Goal: Information Seeking & Learning: Find specific fact

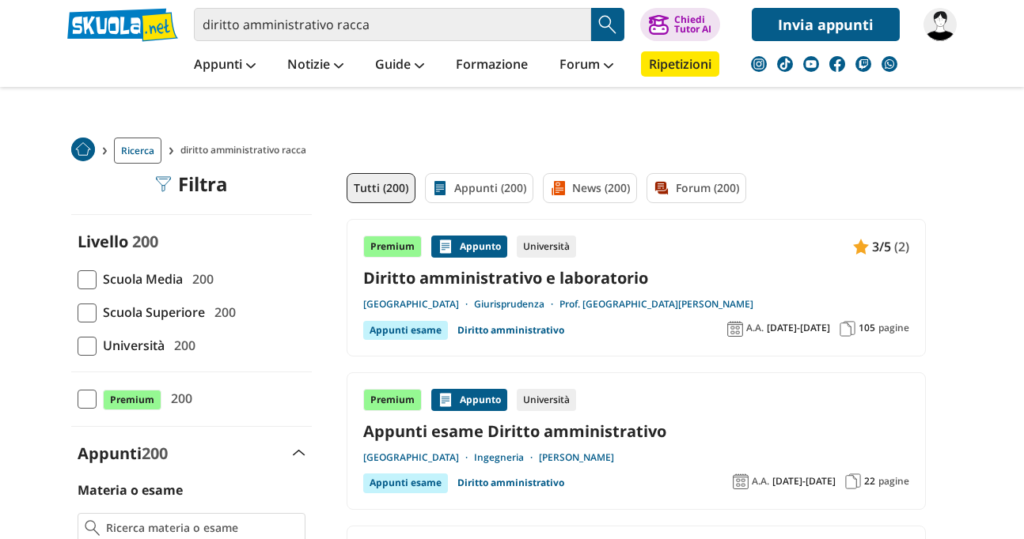
scroll to position [47, 0]
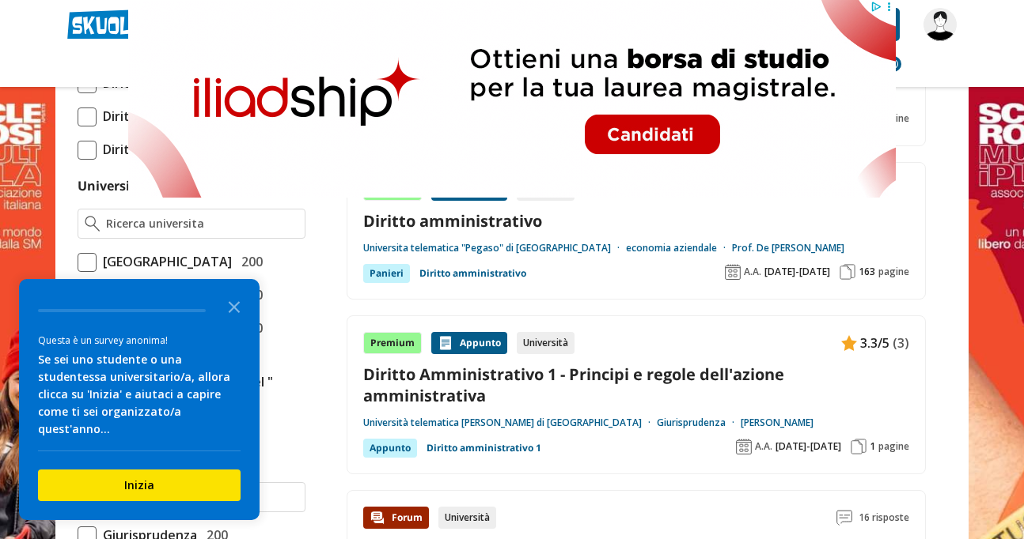
scroll to position [559, 0]
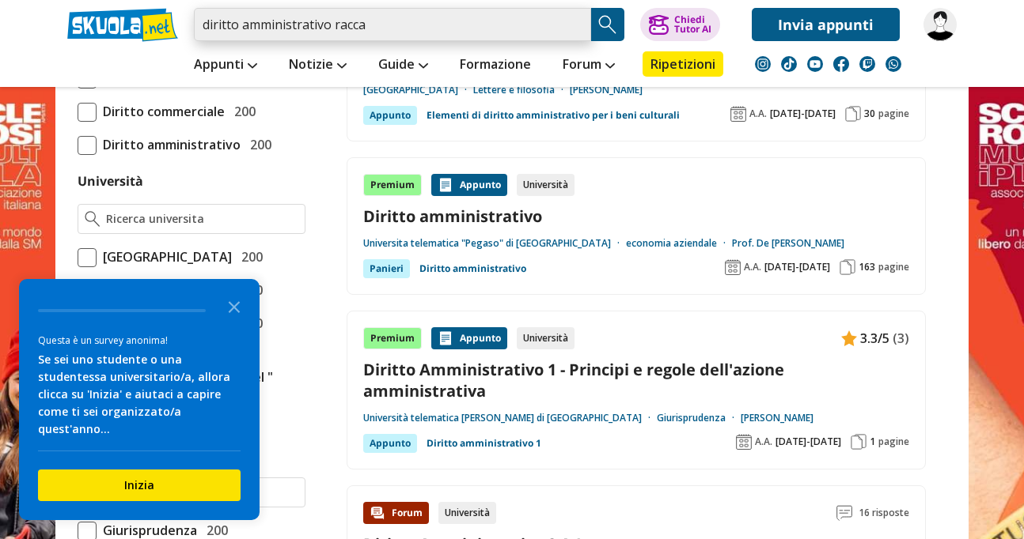
click at [432, 21] on input "diritto amministrativo racca" at bounding box center [392, 24] width 397 height 33
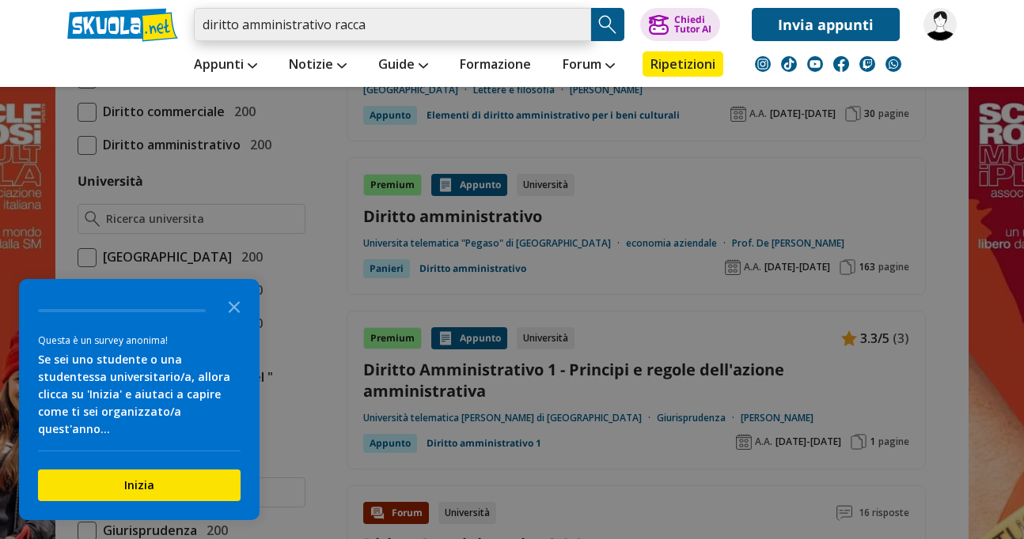
click at [333, 25] on input "diritto amministrativo racca" at bounding box center [392, 24] width 397 height 33
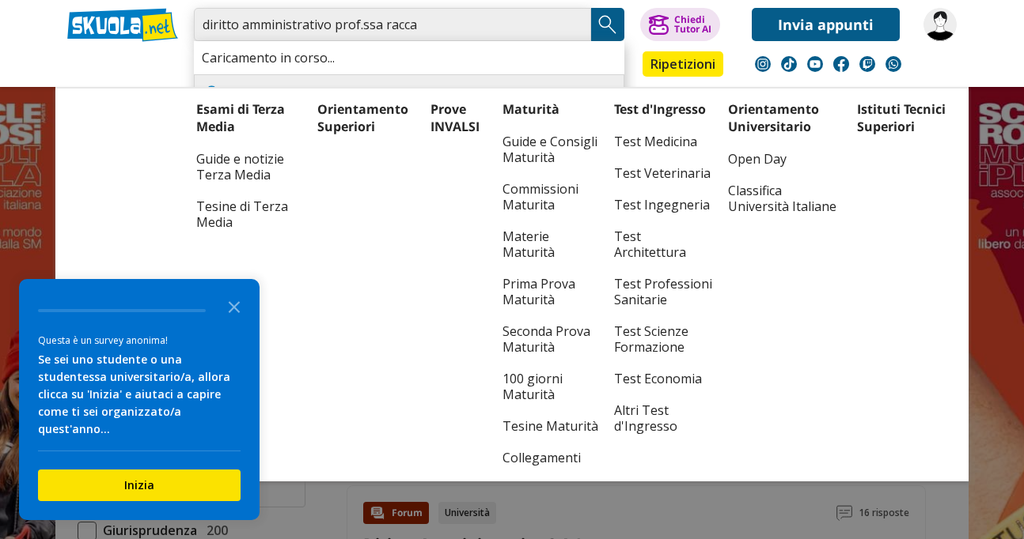
type input "diritto amministrativo prof.ssa racca"
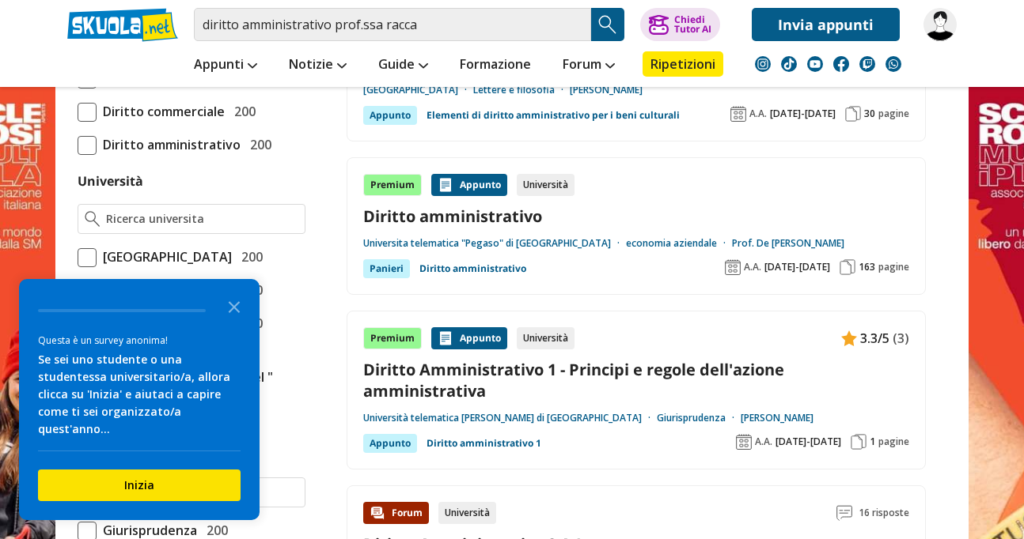
click at [234, 313] on polygon "Close the survey" at bounding box center [235, 307] width 12 height 12
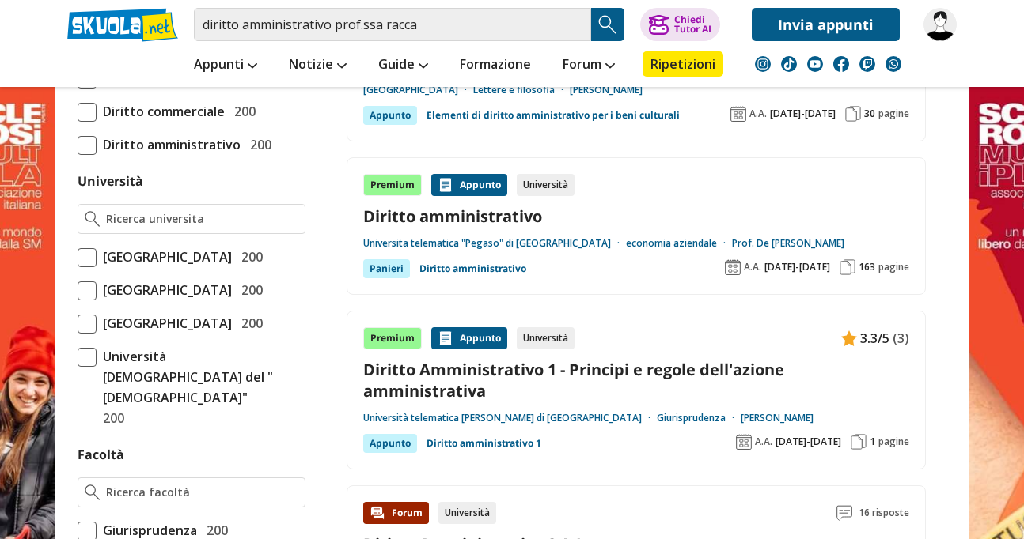
click at [230, 301] on span "Università degli Studi di Bologna" at bounding box center [164, 290] width 135 height 21
click at [78, 290] on input "Università degli Studi di Bologna 200" at bounding box center [78, 290] width 0 height 0
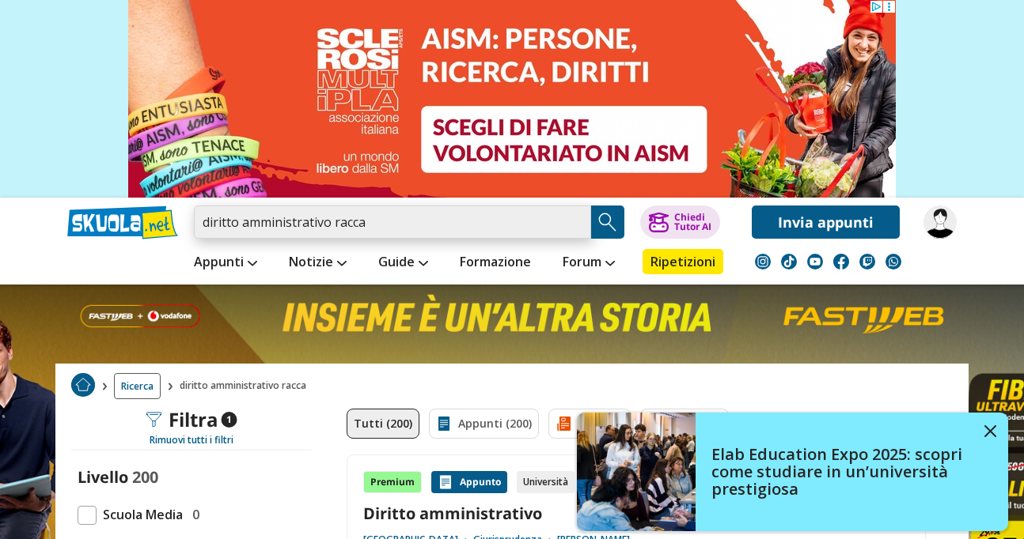
drag, startPoint x: 327, startPoint y: 219, endPoint x: 150, endPoint y: 214, distance: 177.3
click at [150, 214] on div "diritto amministrativo racca Trova un tutor esperto su questo argomento Chiedi …" at bounding box center [511, 218] width 913 height 41
type input "racca"
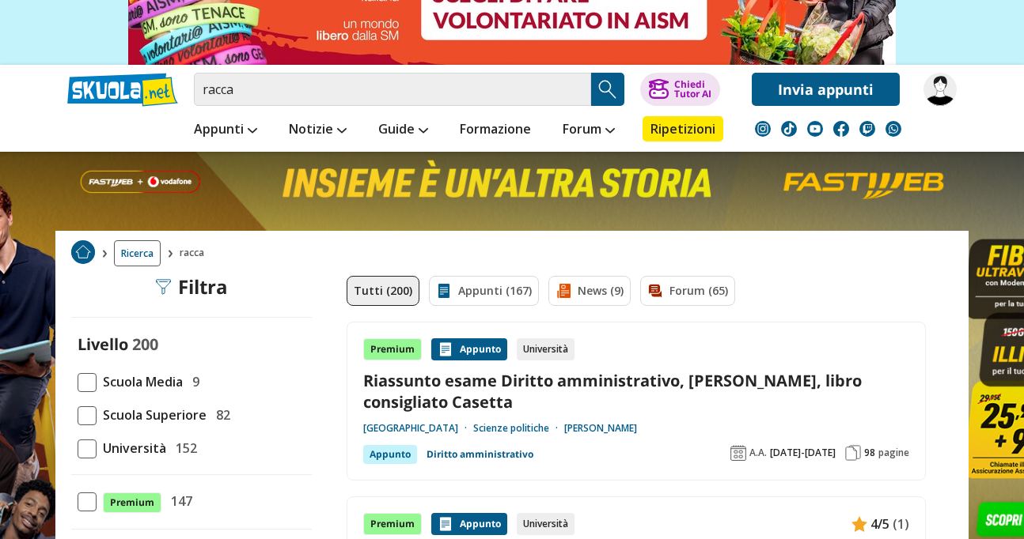
scroll to position [134, 0]
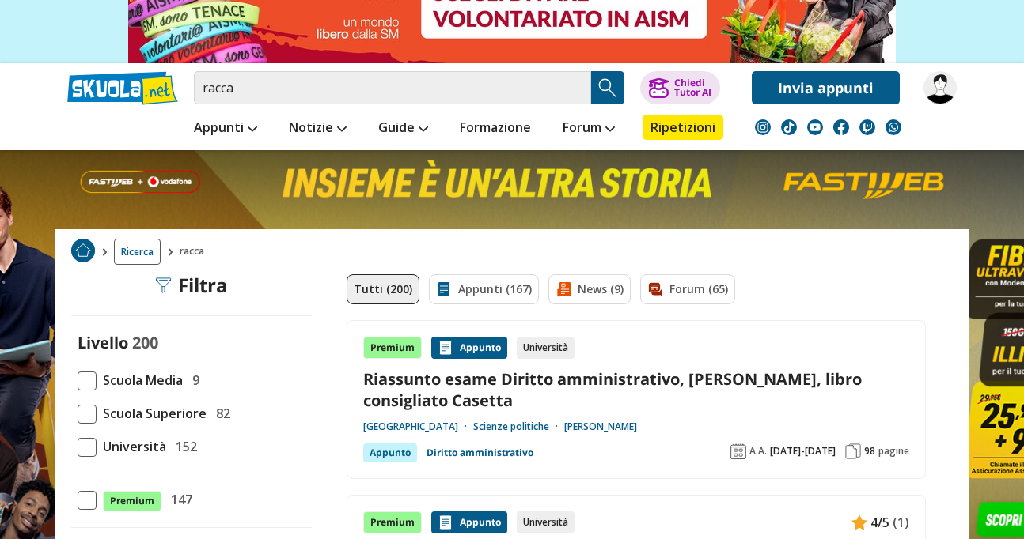
click at [395, 377] on link "Riassunto esame Diritto amministrativo, prof. Racca, libro consigliato Casetta" at bounding box center [636, 390] width 546 height 43
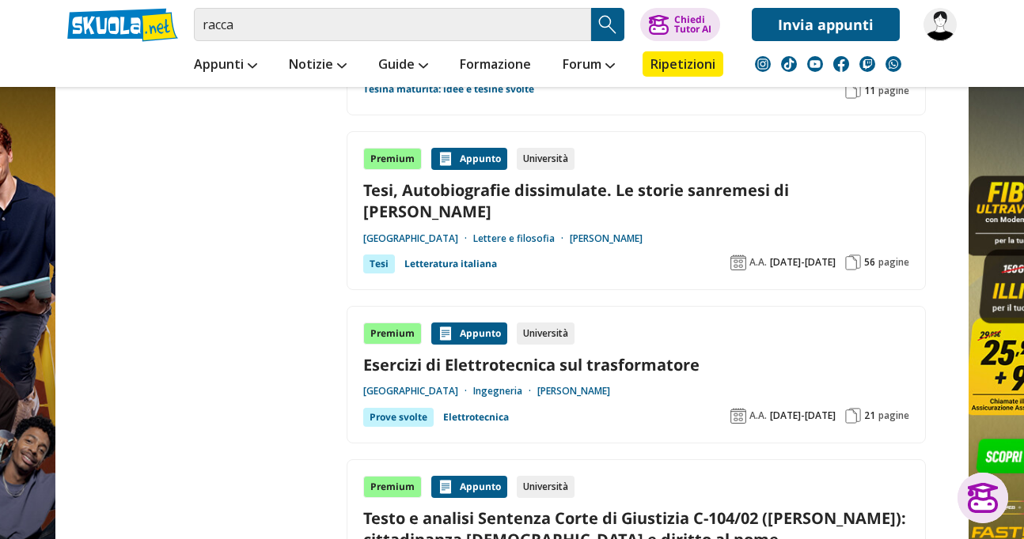
scroll to position [3163, 0]
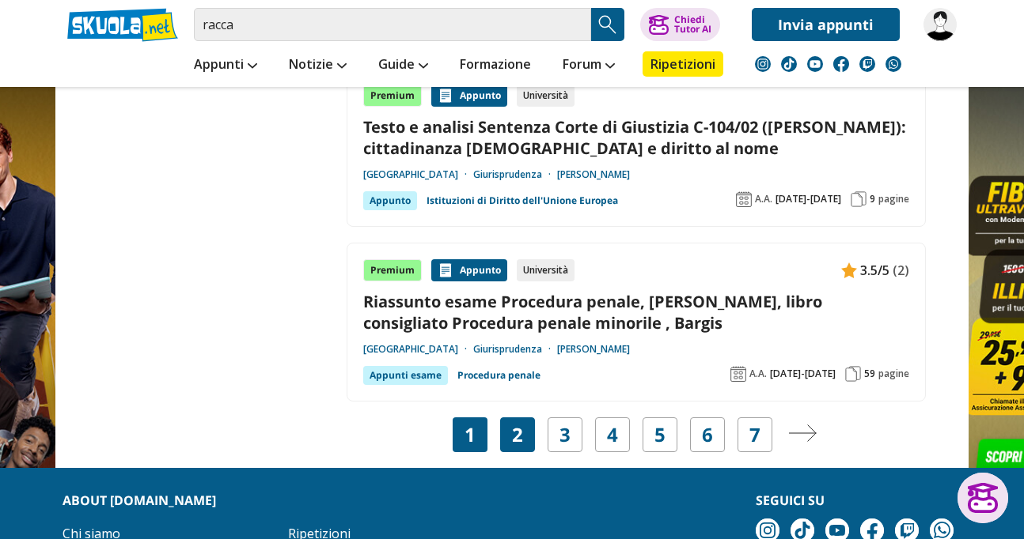
click at [522, 424] on link "2" at bounding box center [517, 435] width 11 height 22
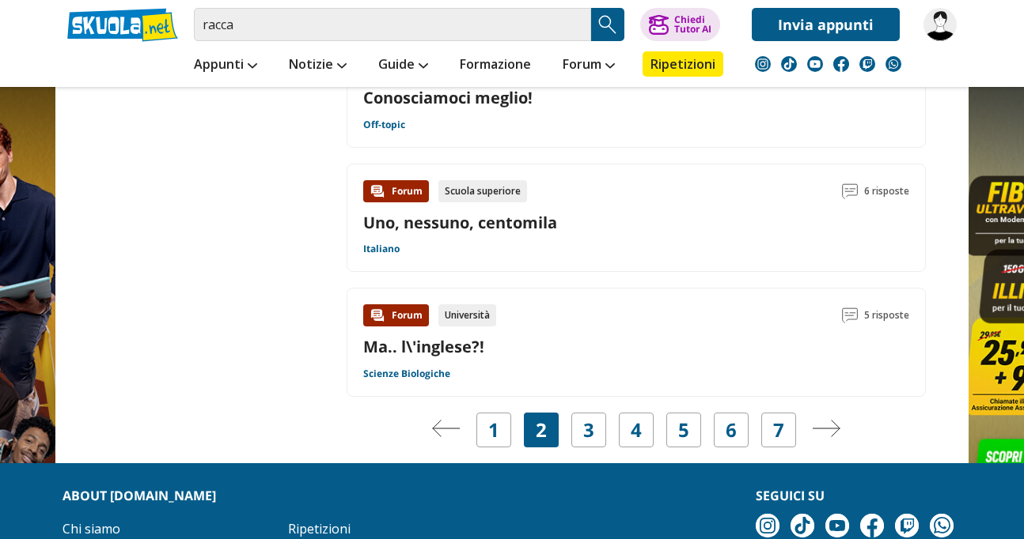
scroll to position [2810, 0]
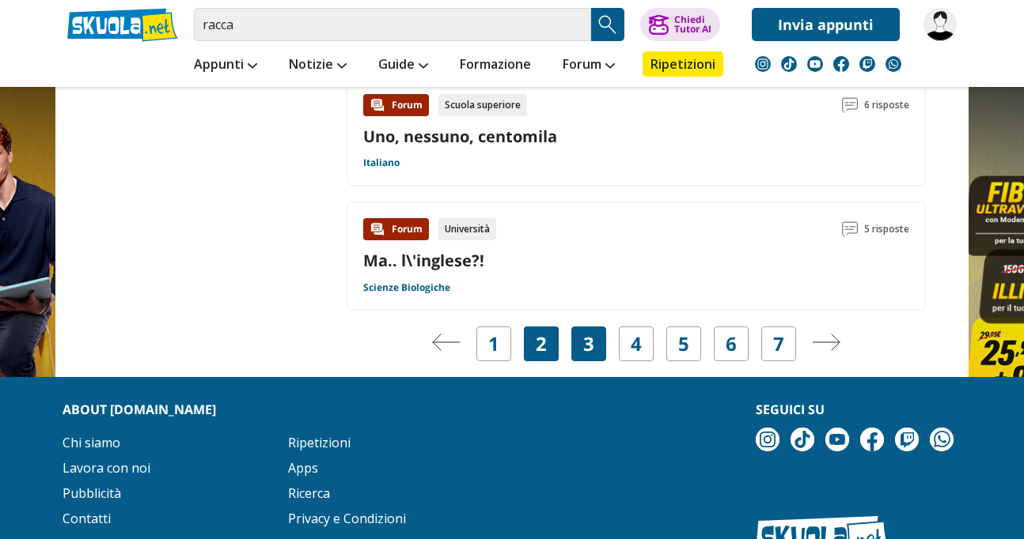
click at [589, 333] on link "3" at bounding box center [588, 344] width 11 height 22
